Goal: Navigation & Orientation: Find specific page/section

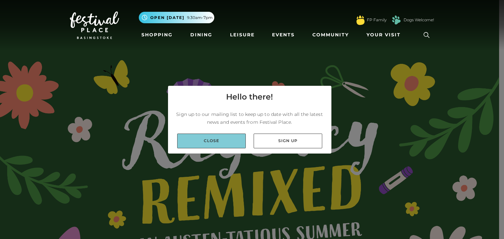
click at [222, 144] on link "Close" at bounding box center [211, 141] width 69 height 15
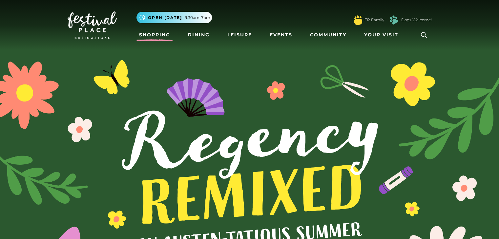
click at [164, 35] on link "Shopping" at bounding box center [154, 35] width 36 height 12
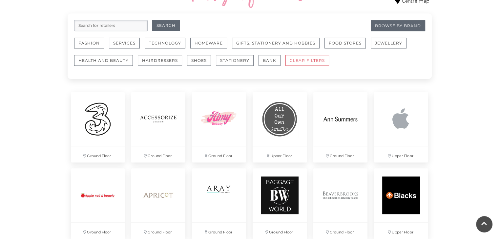
scroll to position [415, 0]
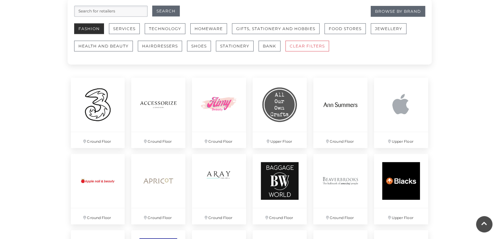
click at [94, 30] on button "Fashion" at bounding box center [89, 28] width 30 height 11
